Goal: Find specific page/section: Locate a particular part of the current website

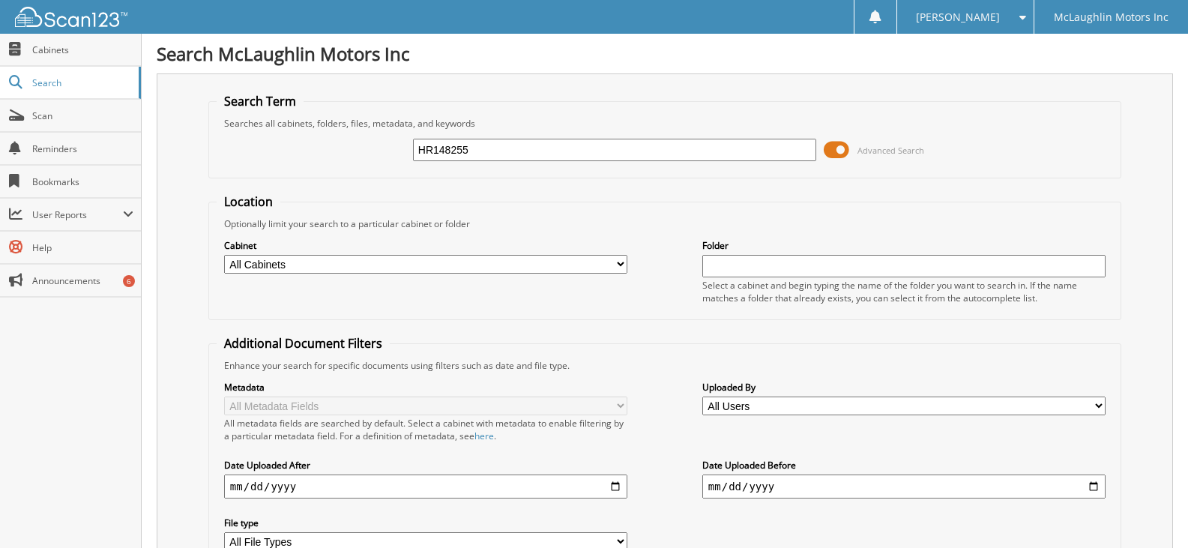
type input "HR148255"
click at [839, 145] on span at bounding box center [836, 150] width 25 height 22
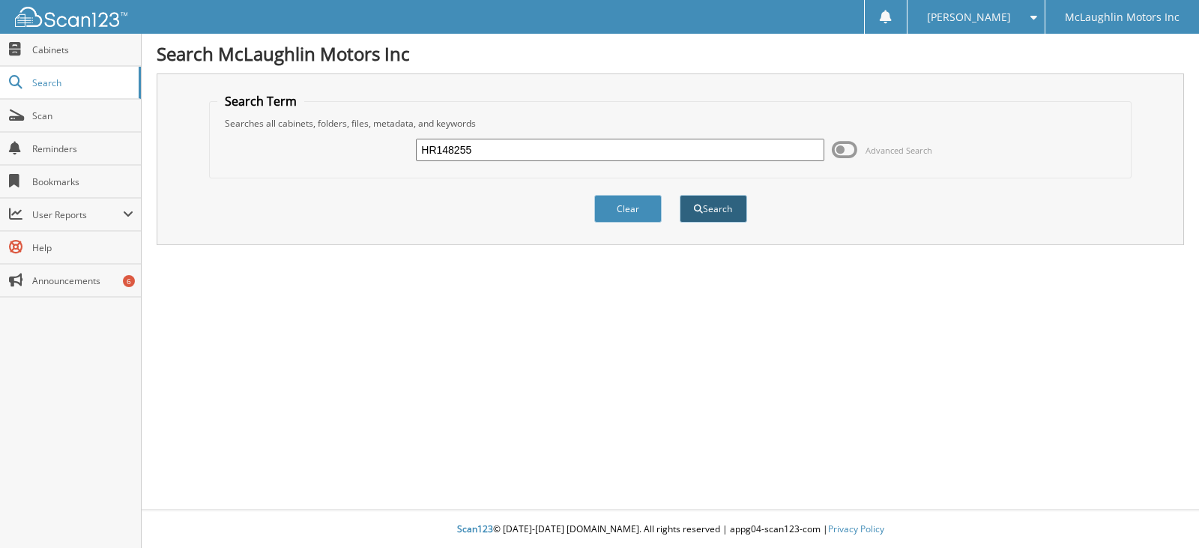
click at [708, 209] on button "Search" at bounding box center [713, 209] width 67 height 28
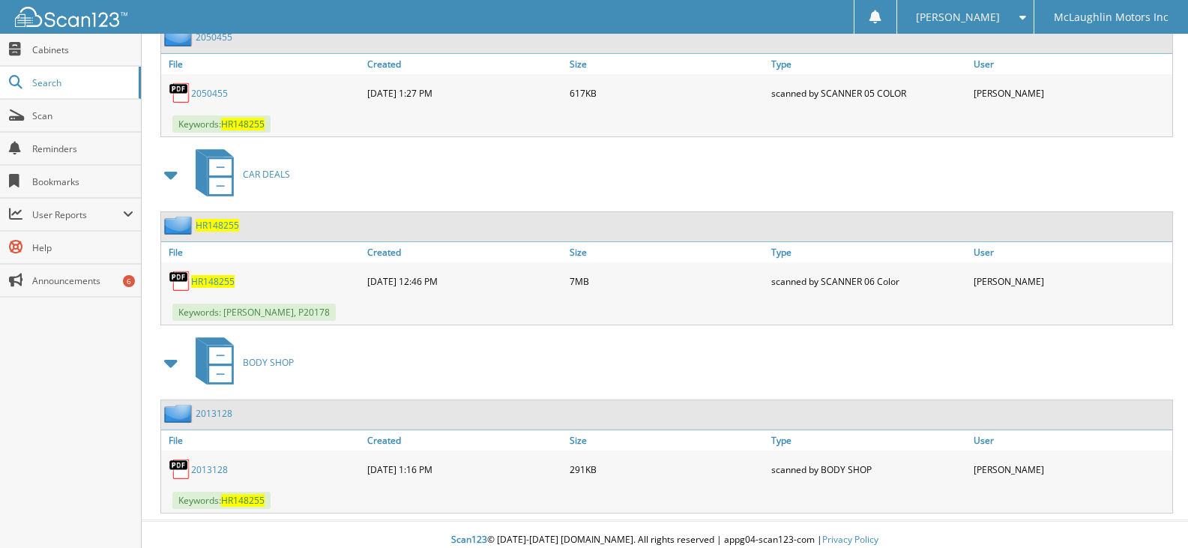
scroll to position [992, 0]
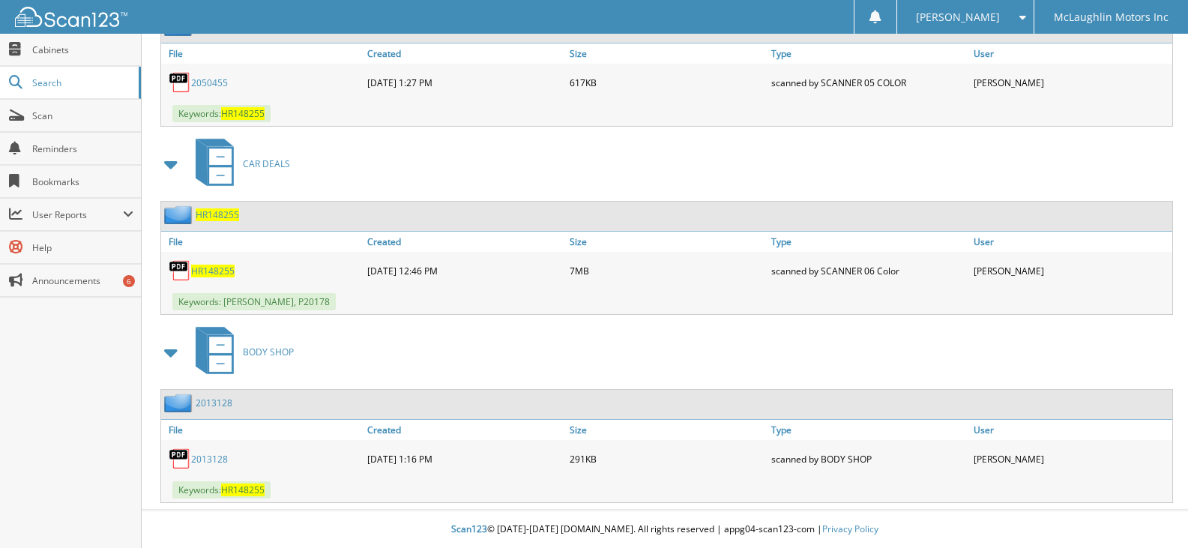
click at [216, 267] on span "HR148255" at bounding box center [212, 271] width 43 height 13
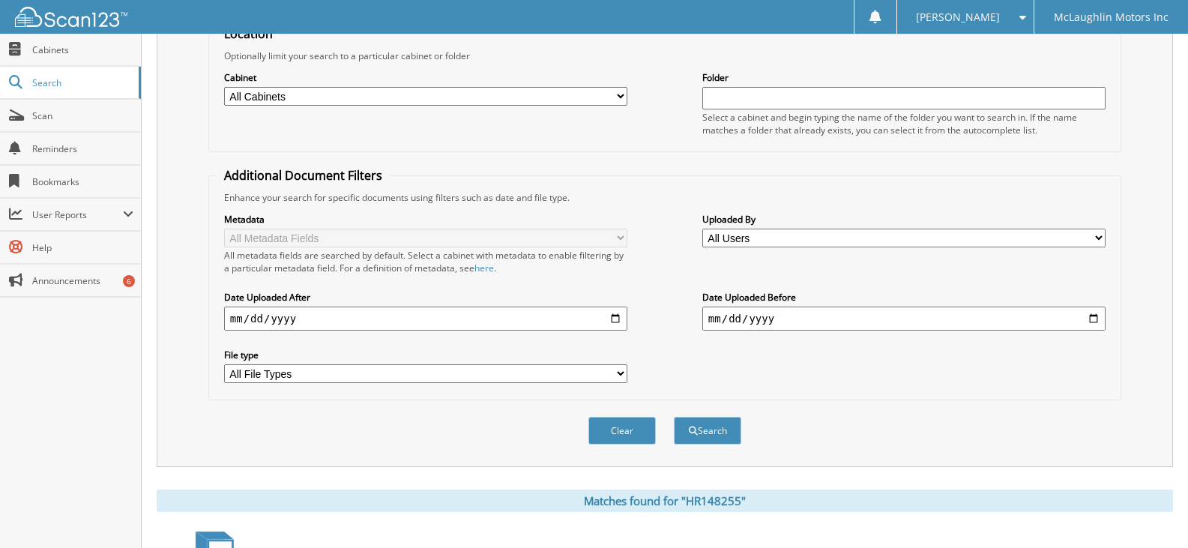
scroll to position [0, 0]
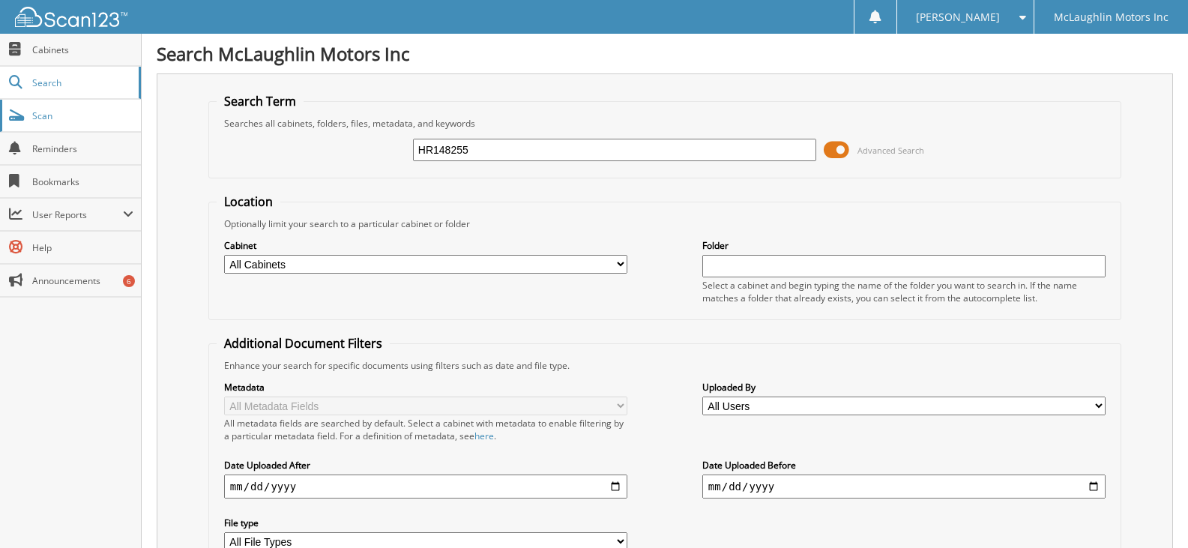
drag, startPoint x: 480, startPoint y: 151, endPoint x: 80, endPoint y: 121, distance: 400.6
type input "p20275"
click at [837, 145] on span at bounding box center [836, 150] width 25 height 22
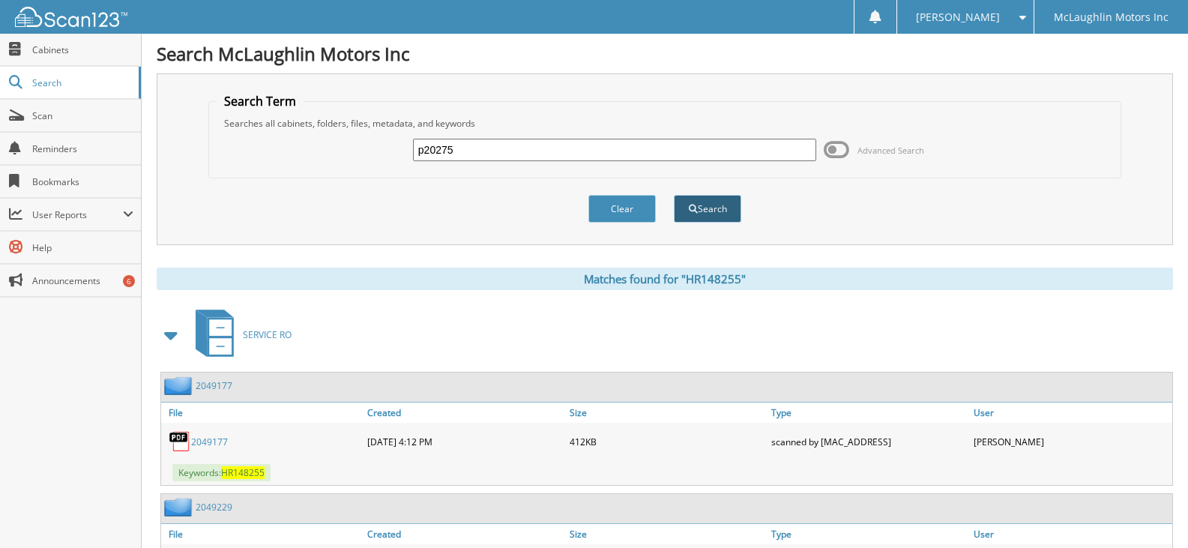
click at [713, 208] on button "Search" at bounding box center [707, 209] width 67 height 28
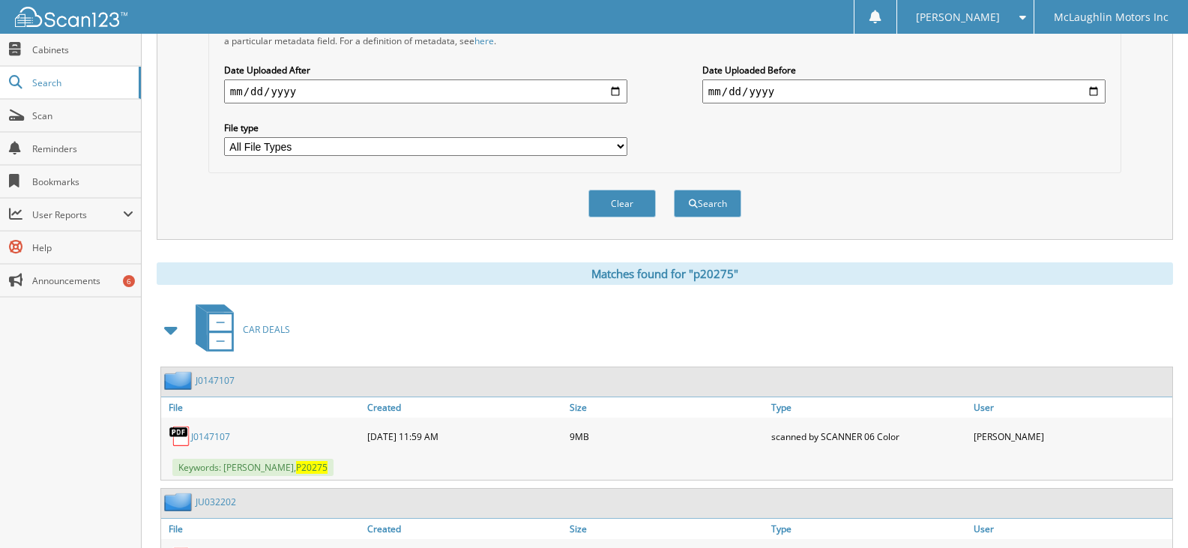
scroll to position [495, 0]
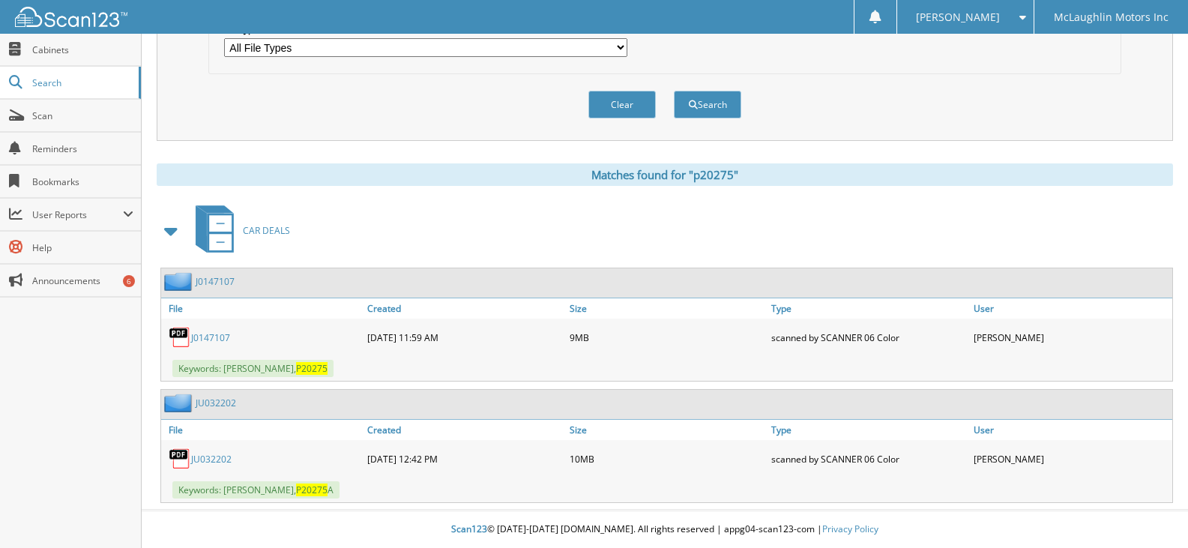
click at [219, 330] on div "J0147107" at bounding box center [262, 337] width 202 height 30
click at [213, 338] on link "J0147107" at bounding box center [210, 337] width 39 height 13
click at [223, 456] on link "JU032202" at bounding box center [211, 459] width 40 height 13
